Goal: Information Seeking & Learning: Check status

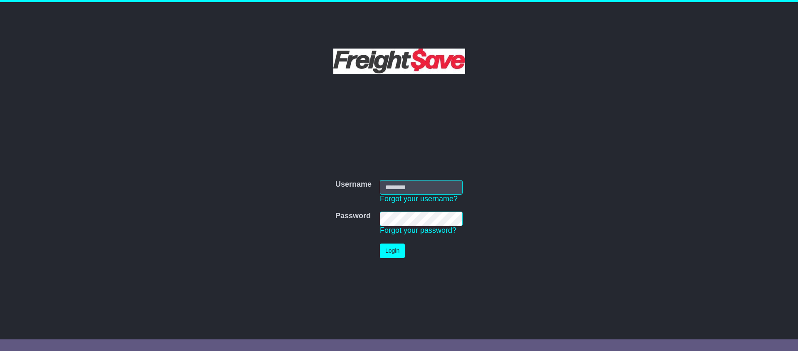
type input "**********"
click at [383, 253] on button "Login" at bounding box center [392, 251] width 25 height 15
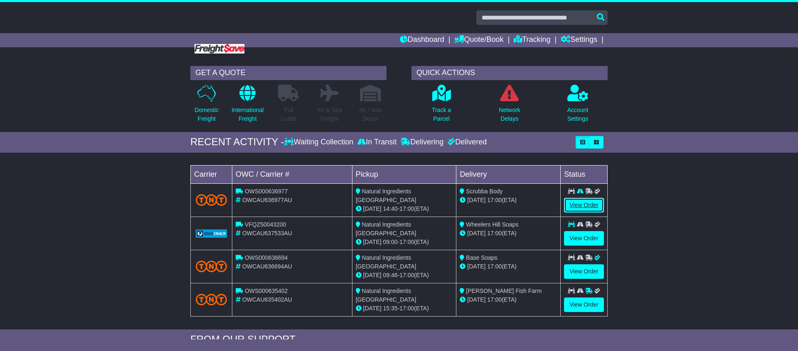
click at [581, 204] on link "View Order" at bounding box center [584, 205] width 40 height 15
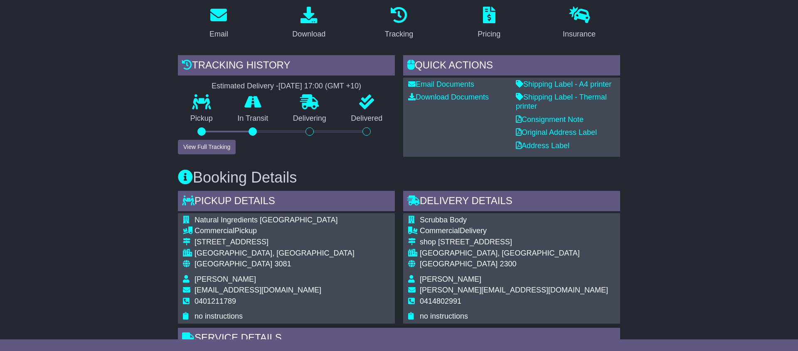
scroll to position [145, 0]
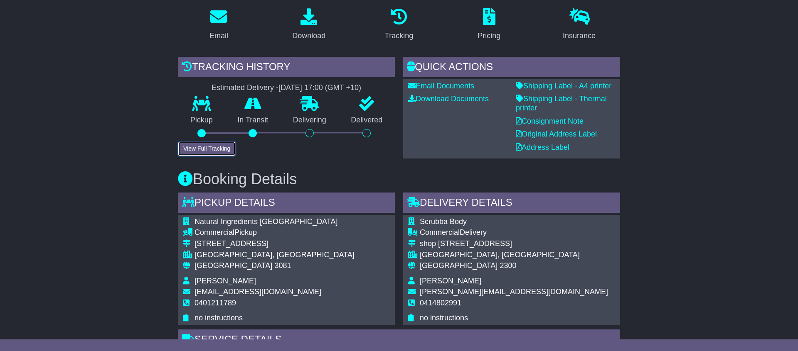
click at [214, 146] on button "View Full Tracking" at bounding box center [207, 149] width 58 height 15
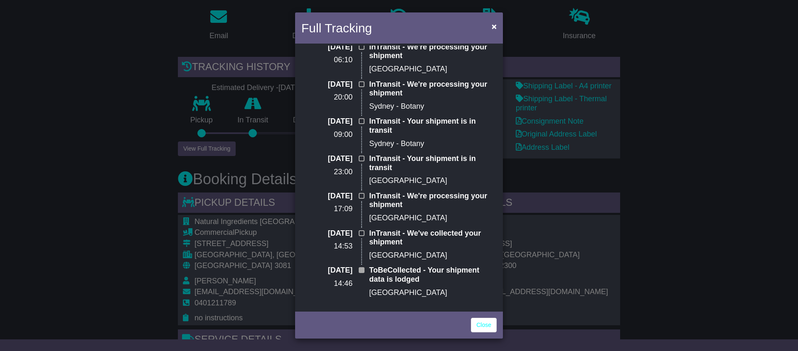
scroll to position [0, 0]
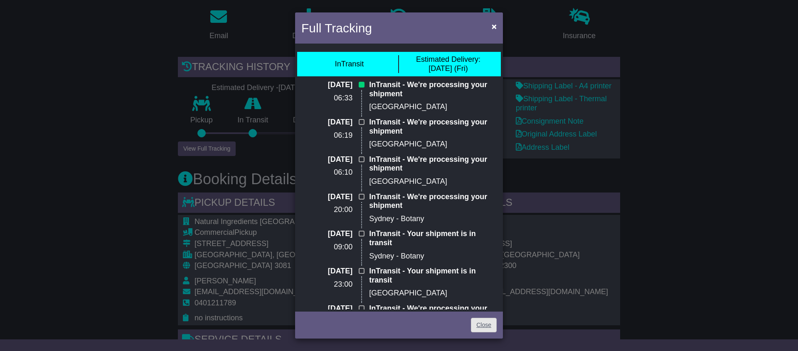
click at [487, 332] on div "Close" at bounding box center [399, 324] width 208 height 29
click at [487, 329] on link "Close" at bounding box center [484, 325] width 26 height 15
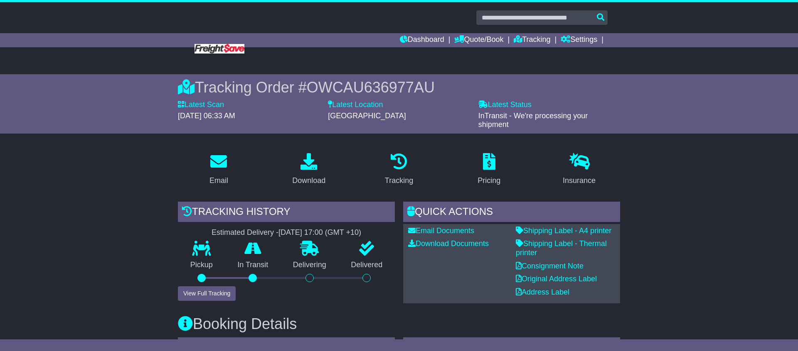
click at [214, 207] on div "Tracking history" at bounding box center [286, 213] width 217 height 22
click at [222, 206] on div "Tracking history" at bounding box center [286, 213] width 217 height 22
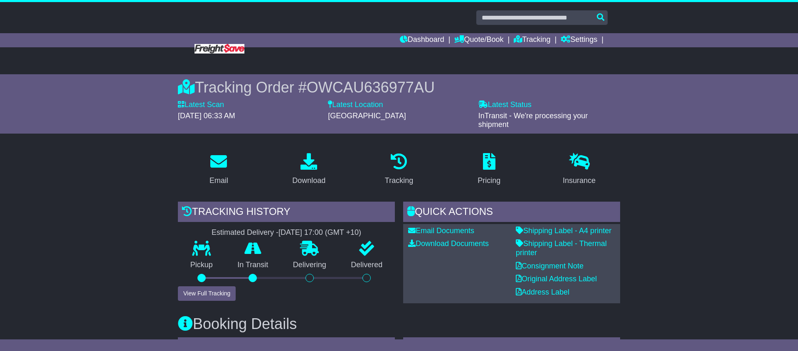
click at [202, 207] on div "Tracking history" at bounding box center [286, 213] width 217 height 22
drag, startPoint x: 195, startPoint y: 208, endPoint x: 308, endPoint y: 216, distance: 113.3
click at [309, 216] on div "Tracking history" at bounding box center [286, 213] width 217 height 22
click at [238, 209] on div "Tracking history" at bounding box center [286, 213] width 217 height 22
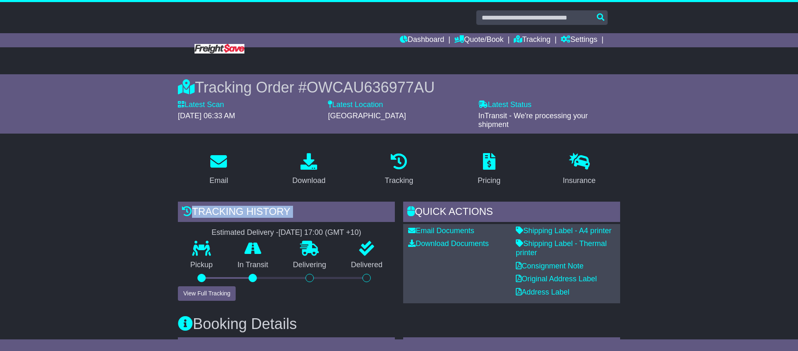
click at [238, 209] on div "Tracking history" at bounding box center [286, 213] width 217 height 22
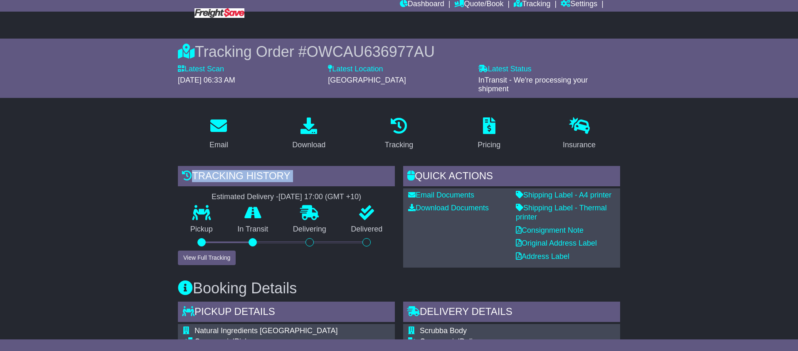
scroll to position [49, 0]
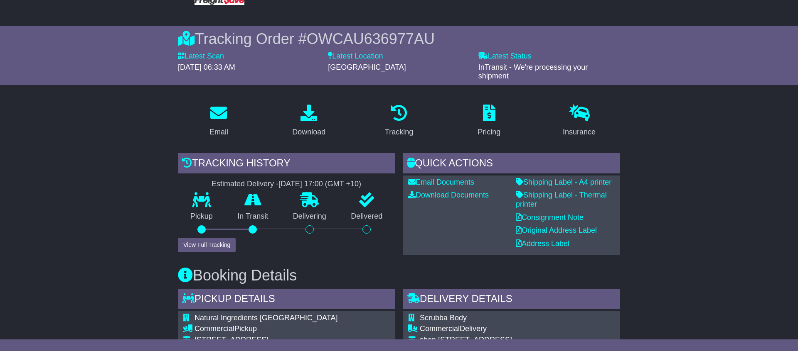
click at [288, 180] on div "22 Aug 2025 - 17:00 (GMT +10)" at bounding box center [319, 184] width 83 height 9
click at [278, 180] on div "22 Aug 2025 - 17:00 (GMT +10)" at bounding box center [319, 184] width 83 height 9
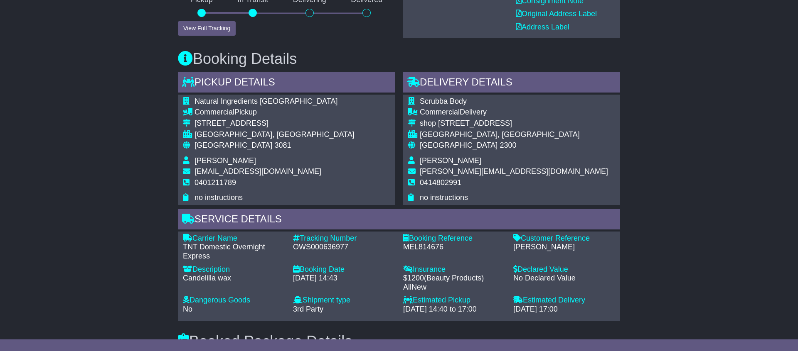
scroll to position [0, 0]
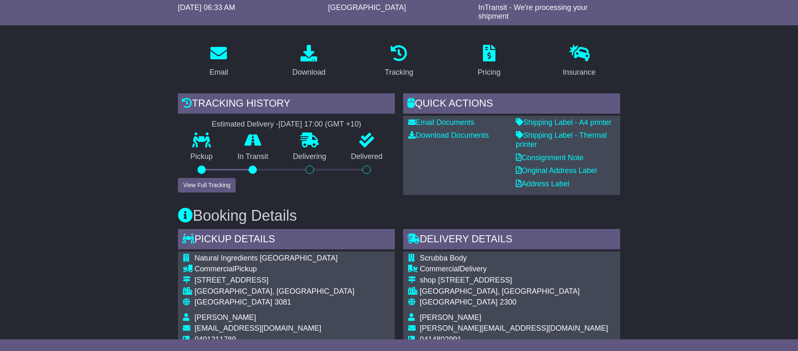
scroll to position [109, 0]
click at [406, 66] on div "Tracking" at bounding box center [399, 71] width 28 height 11
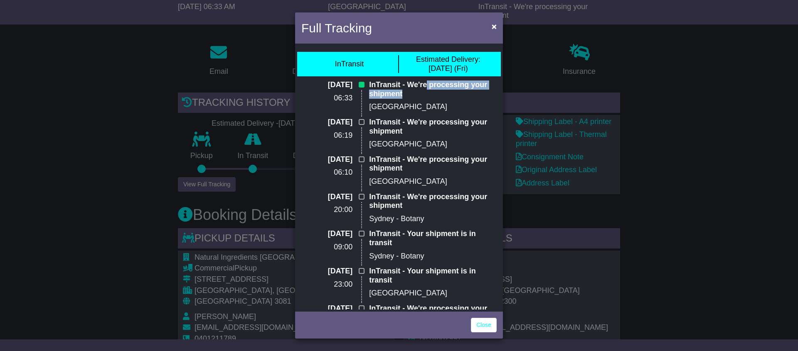
drag, startPoint x: 416, startPoint y: 90, endPoint x: 426, endPoint y: 85, distance: 11.1
click at [426, 85] on p "InTransit - We're processing your shipment" at bounding box center [433, 90] width 128 height 18
click at [434, 84] on p "InTransit - We're processing your shipment" at bounding box center [433, 90] width 128 height 18
drag, startPoint x: 493, startPoint y: 26, endPoint x: 491, endPoint y: 32, distance: 6.0
click at [493, 26] on span "×" at bounding box center [494, 27] width 5 height 10
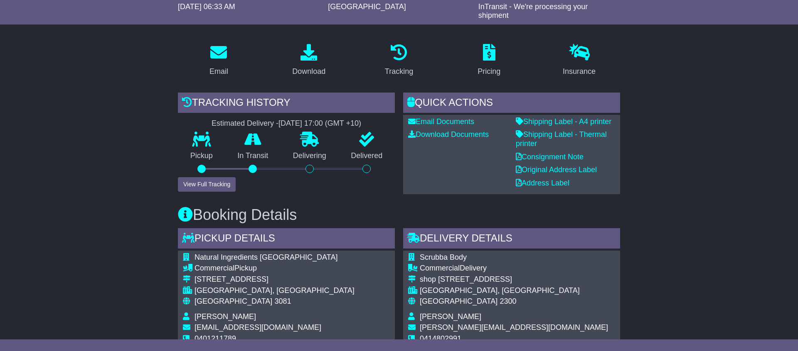
drag, startPoint x: 696, startPoint y: 157, endPoint x: 360, endPoint y: 12, distance: 366.6
